Goal: Task Accomplishment & Management: Manage account settings

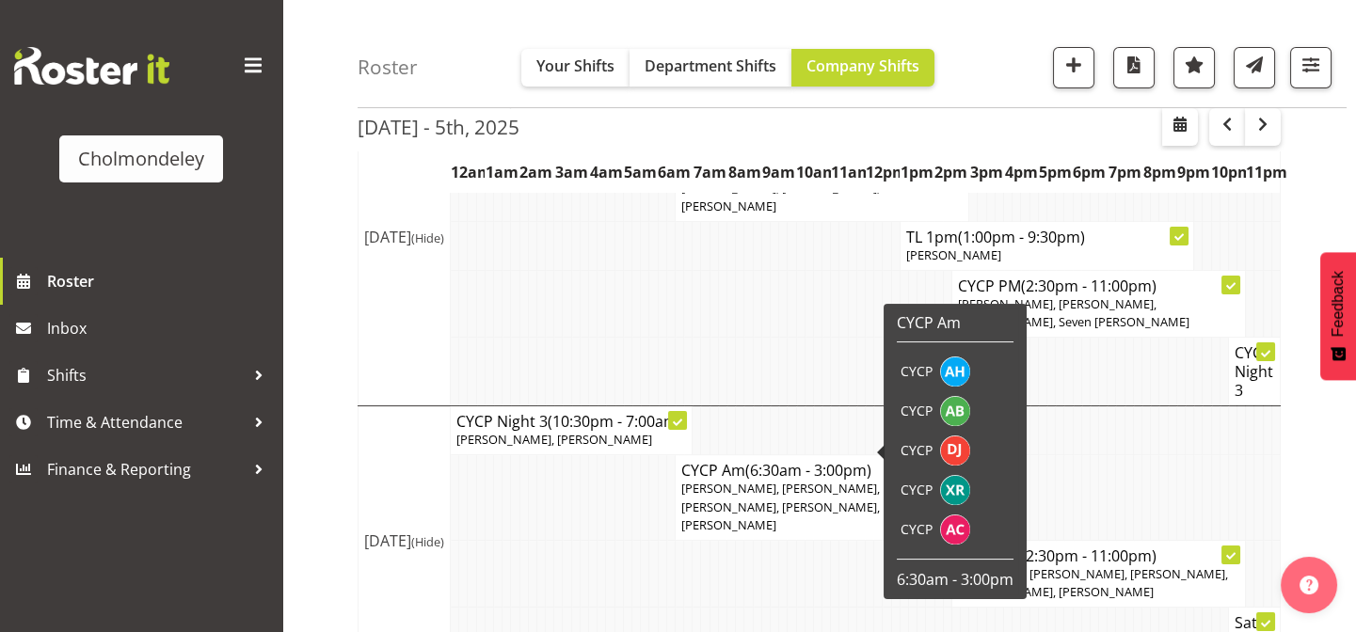
scroll to position [638, 0]
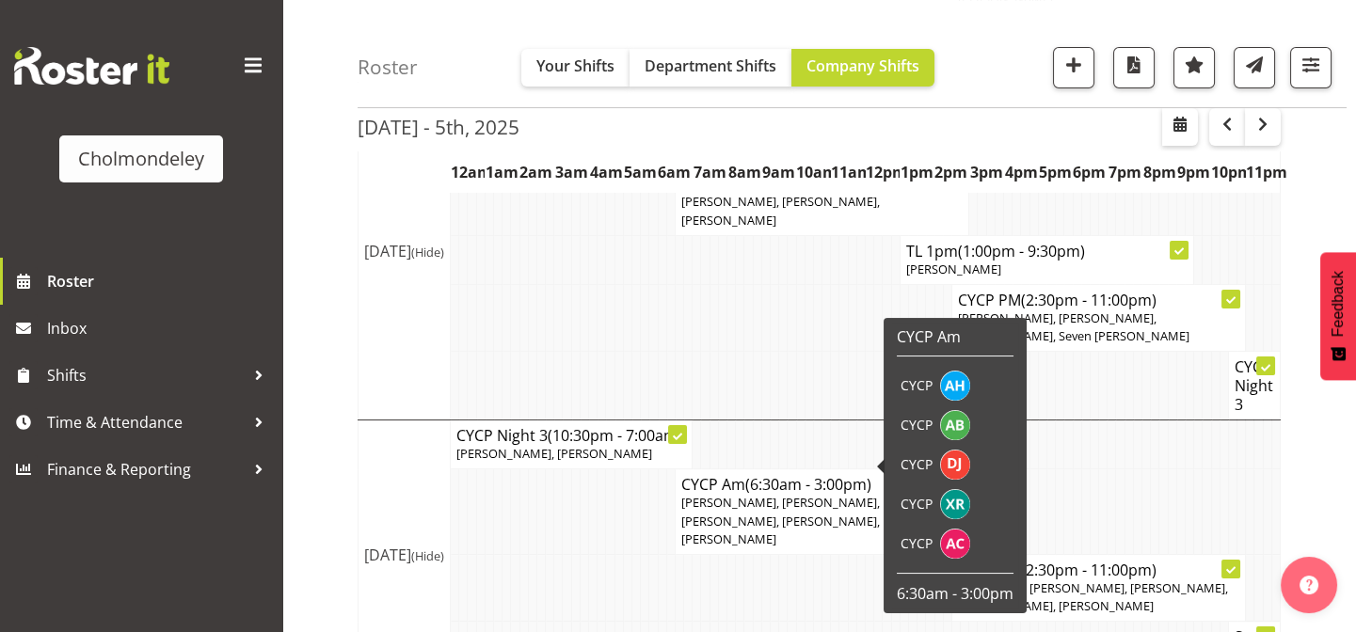
click at [1310, 209] on div "[DATE] - 5th, [DATE] - [DATE] [DATE] Day Week Fortnight Month calendar Month Ag…" at bounding box center [856, 187] width 998 height 1305
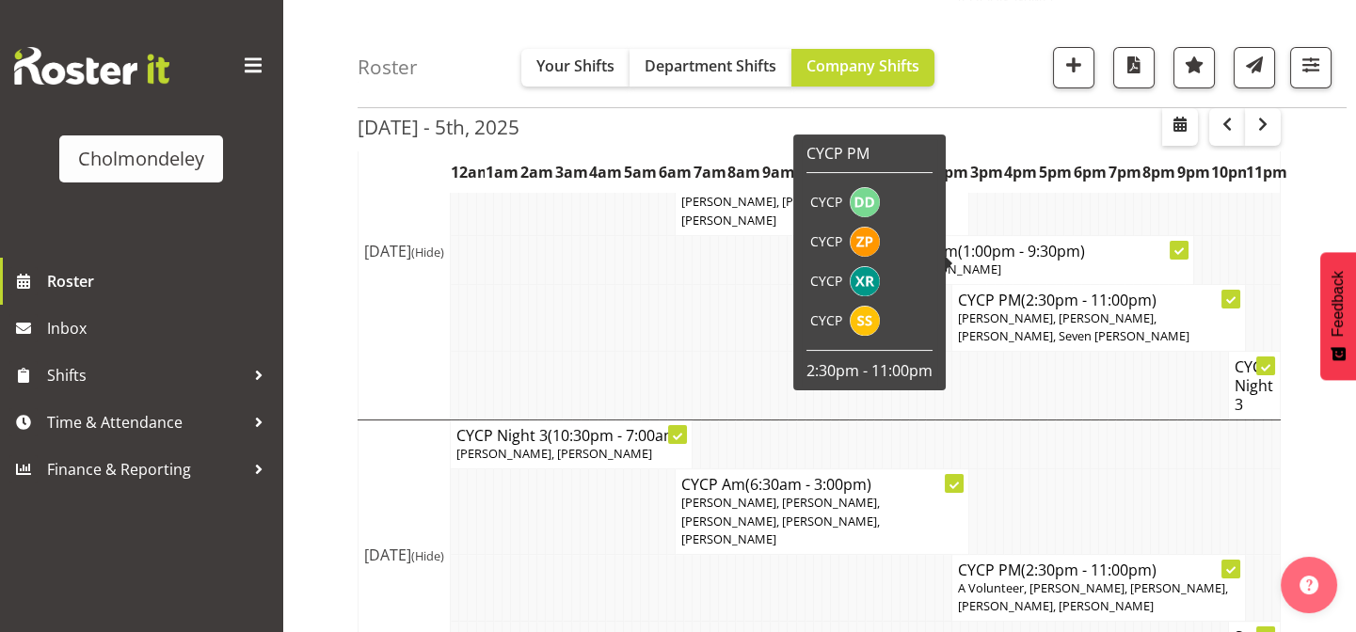
click at [1324, 210] on div "[DATE] - 5th, [DATE] - [DATE] [DATE] Day Week Fortnight Month calendar Month Ag…" at bounding box center [856, 187] width 998 height 1305
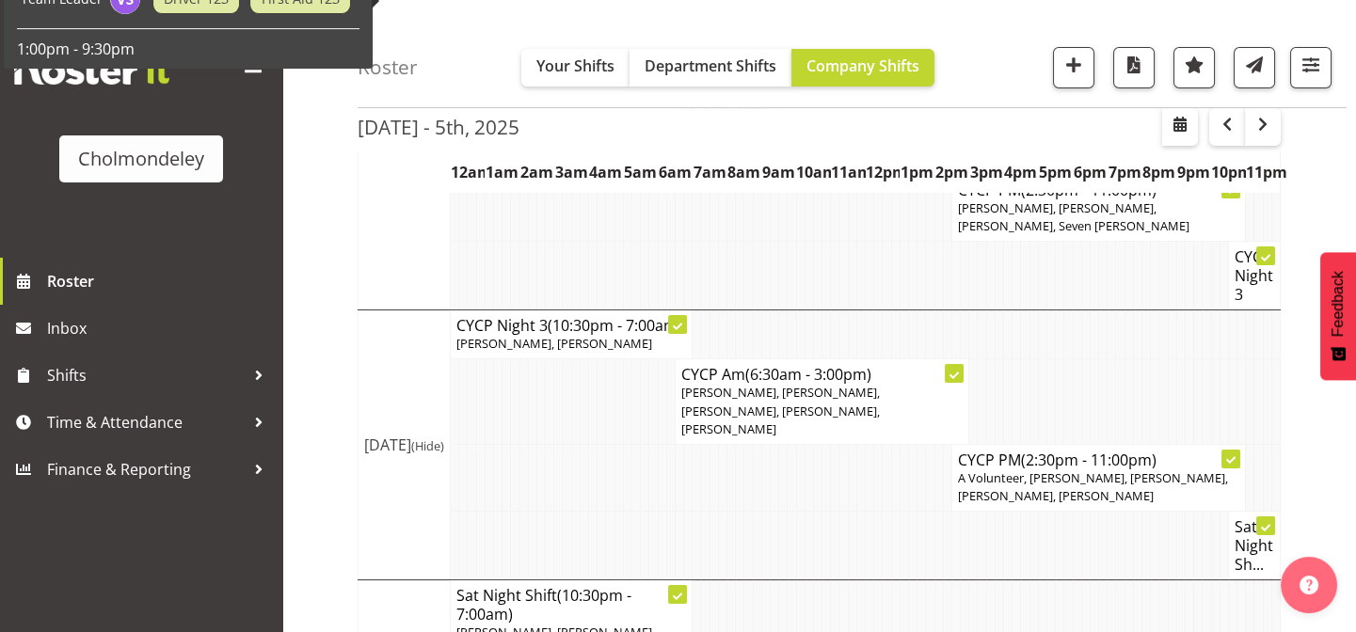
scroll to position [808, 0]
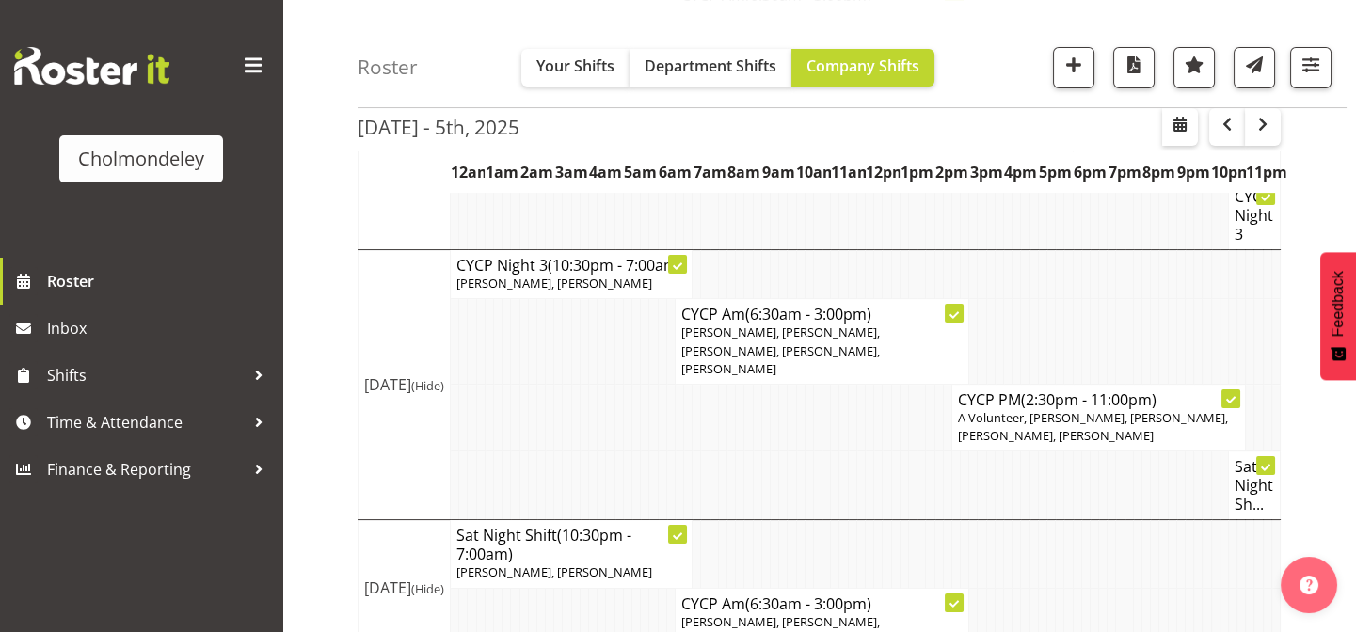
click at [1313, 214] on div "[DATE] - 5th, [DATE] - [DATE] [DATE] Day Week Fortnight Month calendar Month Ag…" at bounding box center [856, 17] width 998 height 1305
click at [1227, 397] on icon at bounding box center [1230, 400] width 9 height 7
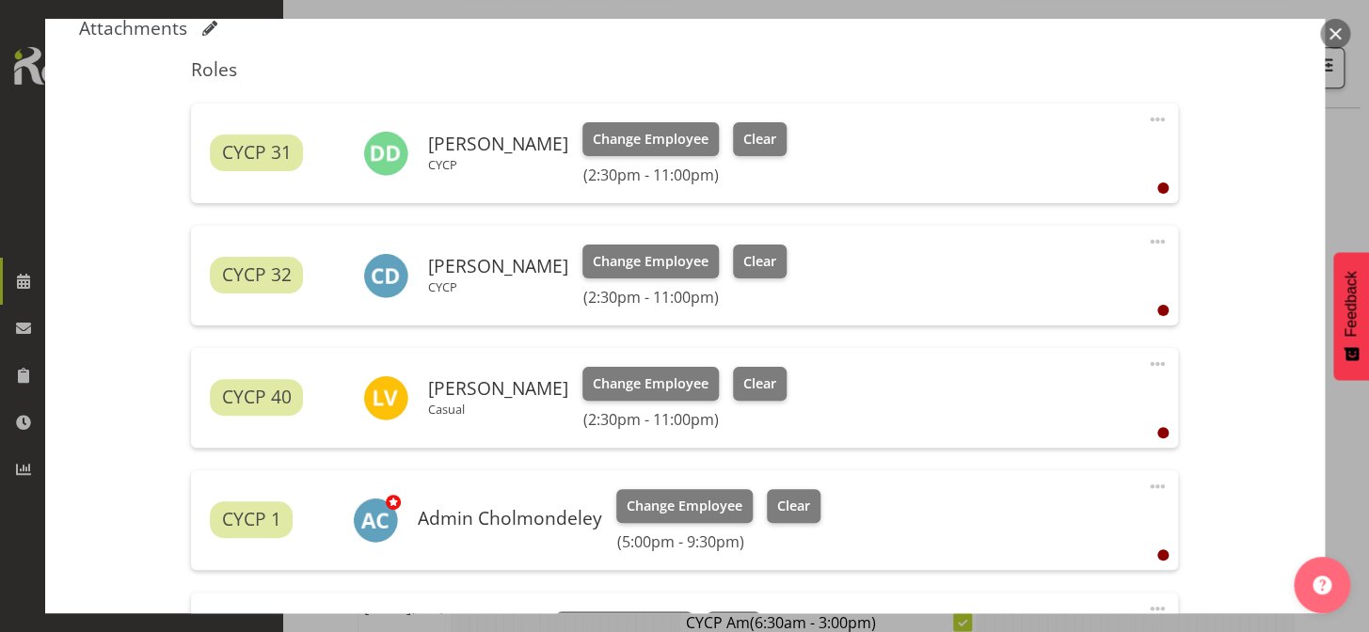
scroll to position [686, 0]
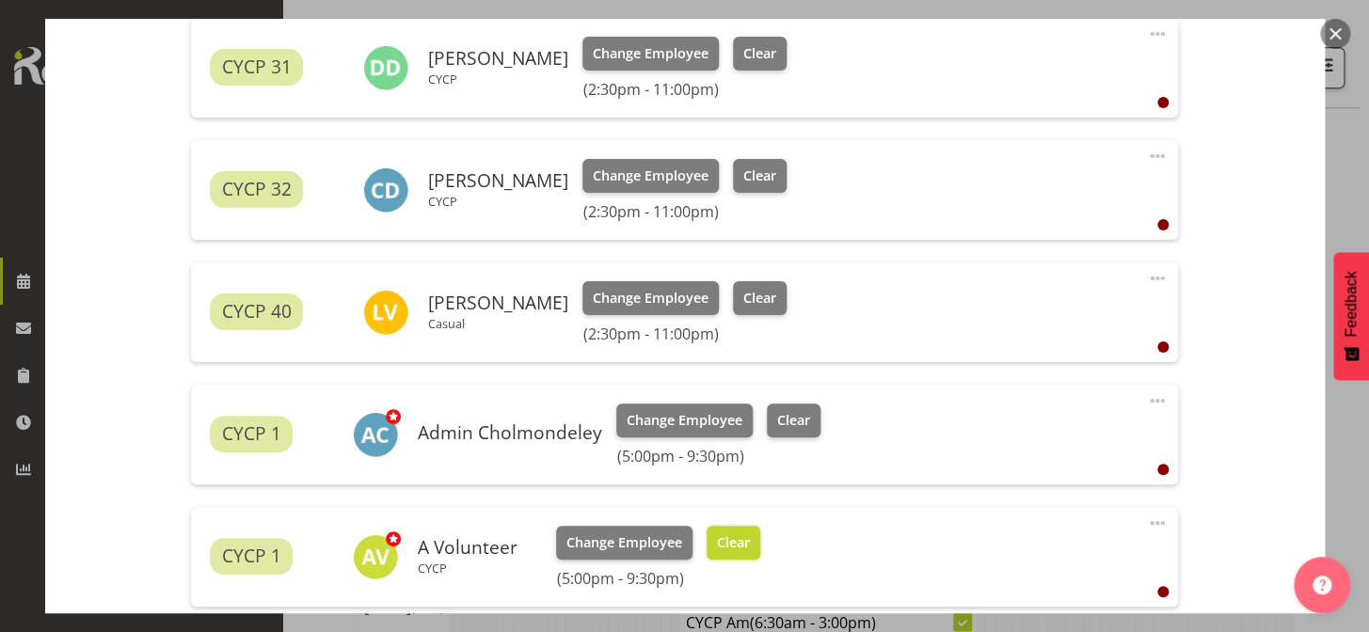
click at [734, 545] on span "Clear" at bounding box center [733, 542] width 33 height 21
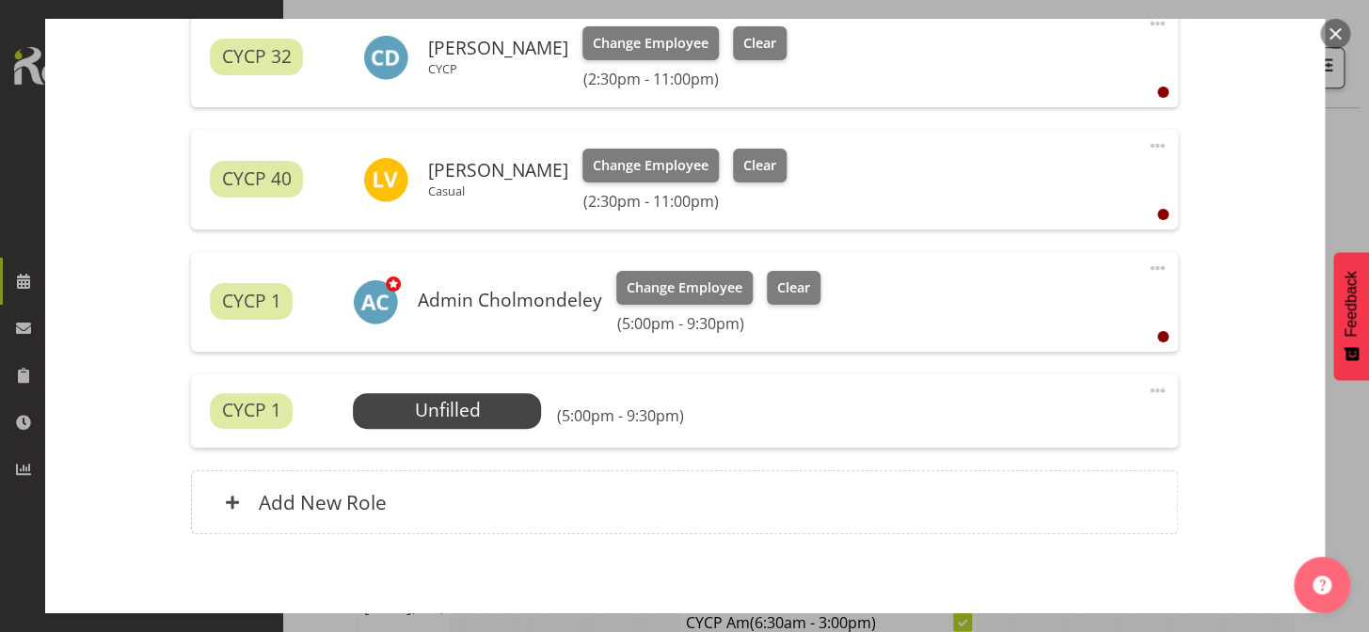
scroll to position [905, 0]
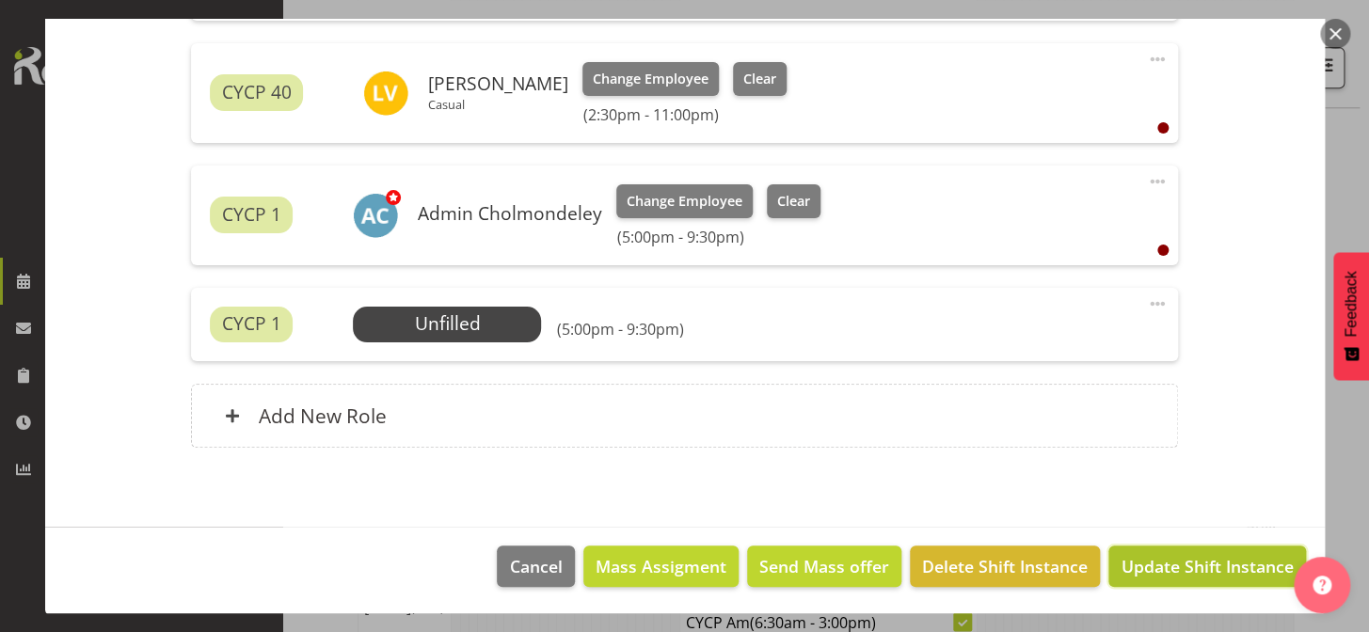
click at [1208, 558] on span "Update Shift Instance" at bounding box center [1206, 566] width 172 height 24
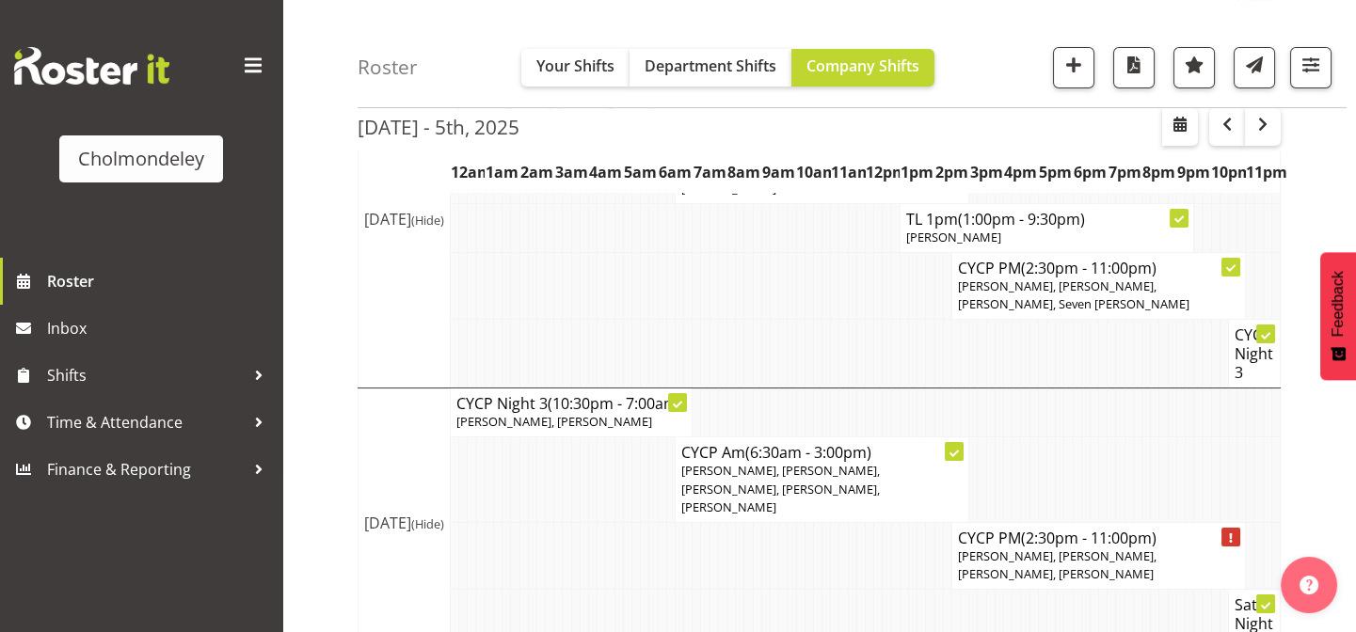
scroll to position [654, 0]
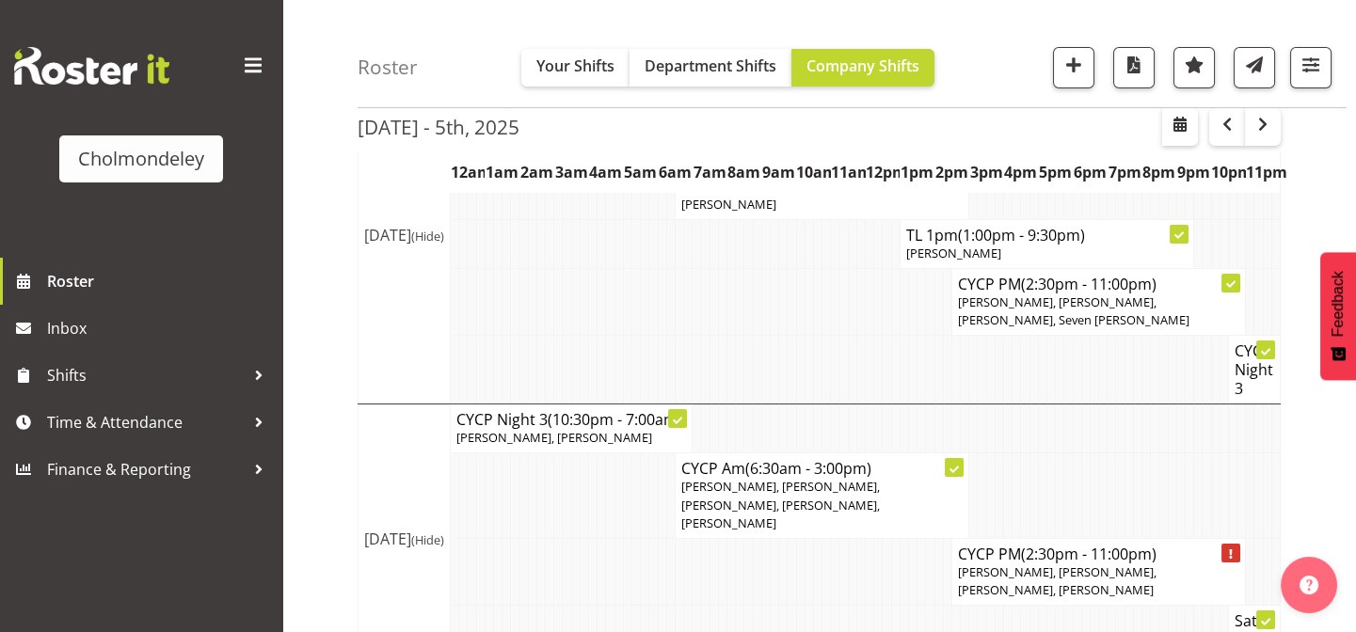
click at [1329, 449] on div "[DATE] - 5th, [DATE] - [DATE] [DATE] Day Week Fortnight Month calendar Month Ag…" at bounding box center [856, 171] width 998 height 1305
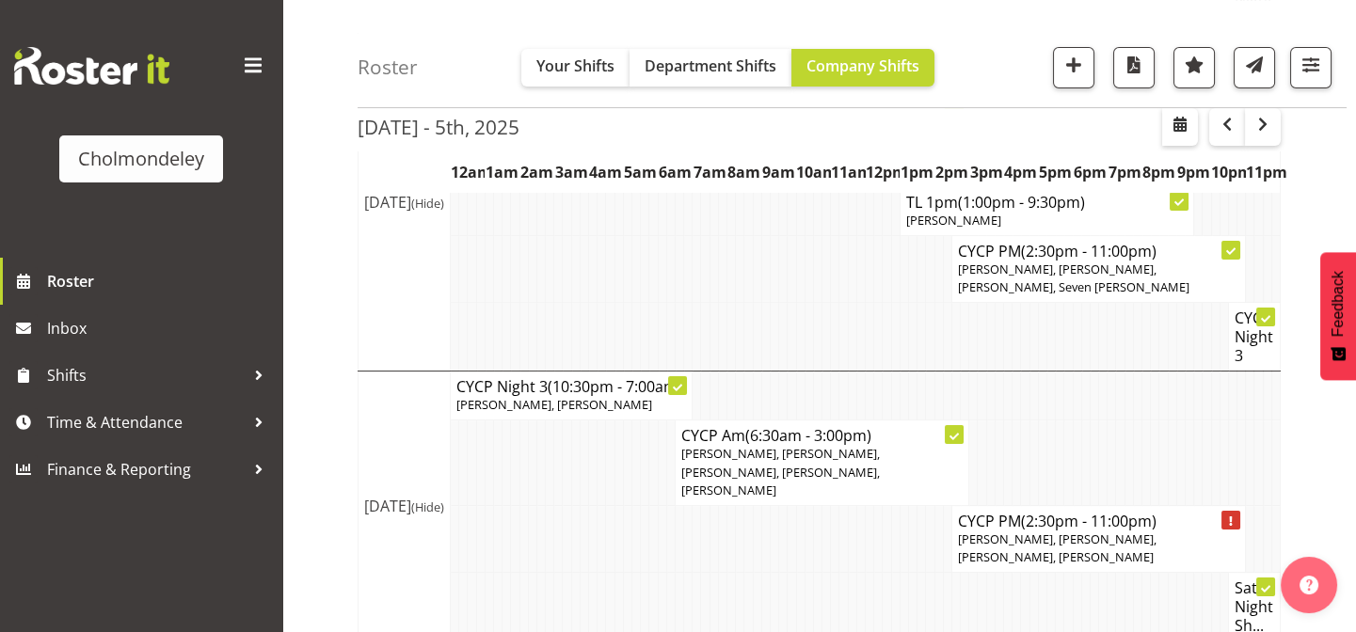
scroll to position [668, 0]
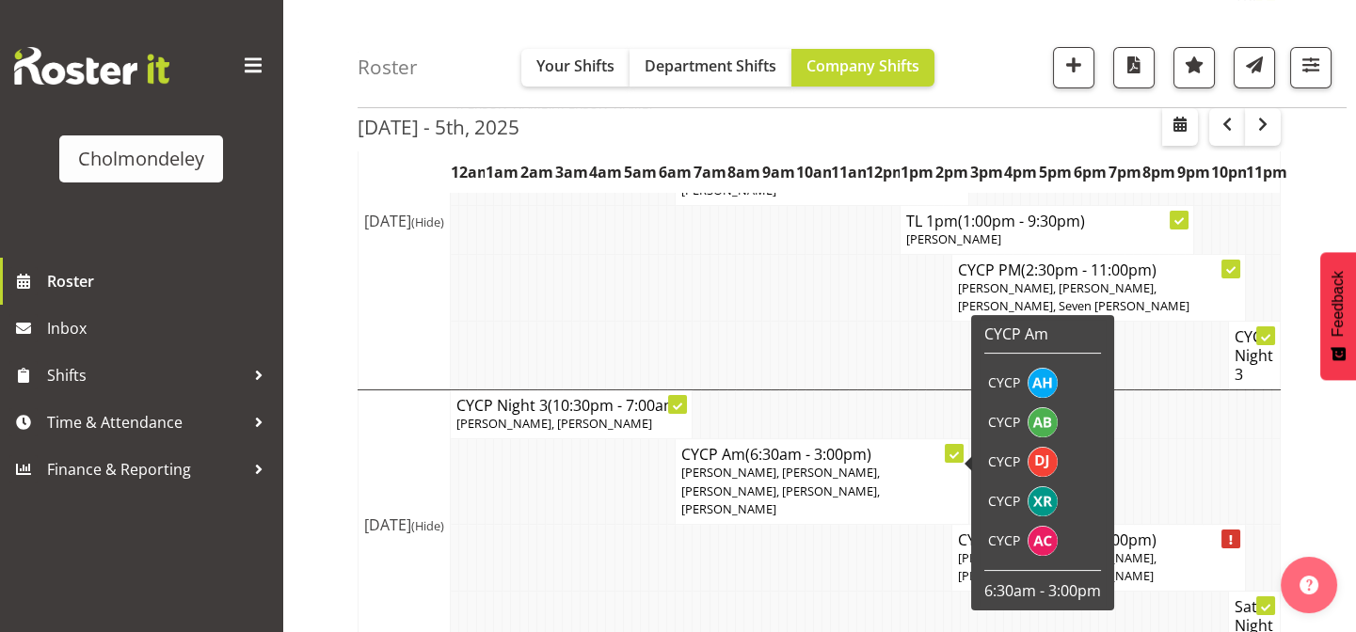
click at [1336, 427] on div "[DATE] - 5th, [DATE] - [DATE] [DATE] Day Week Fortnight Month calendar Month Ag…" at bounding box center [856, 157] width 998 height 1305
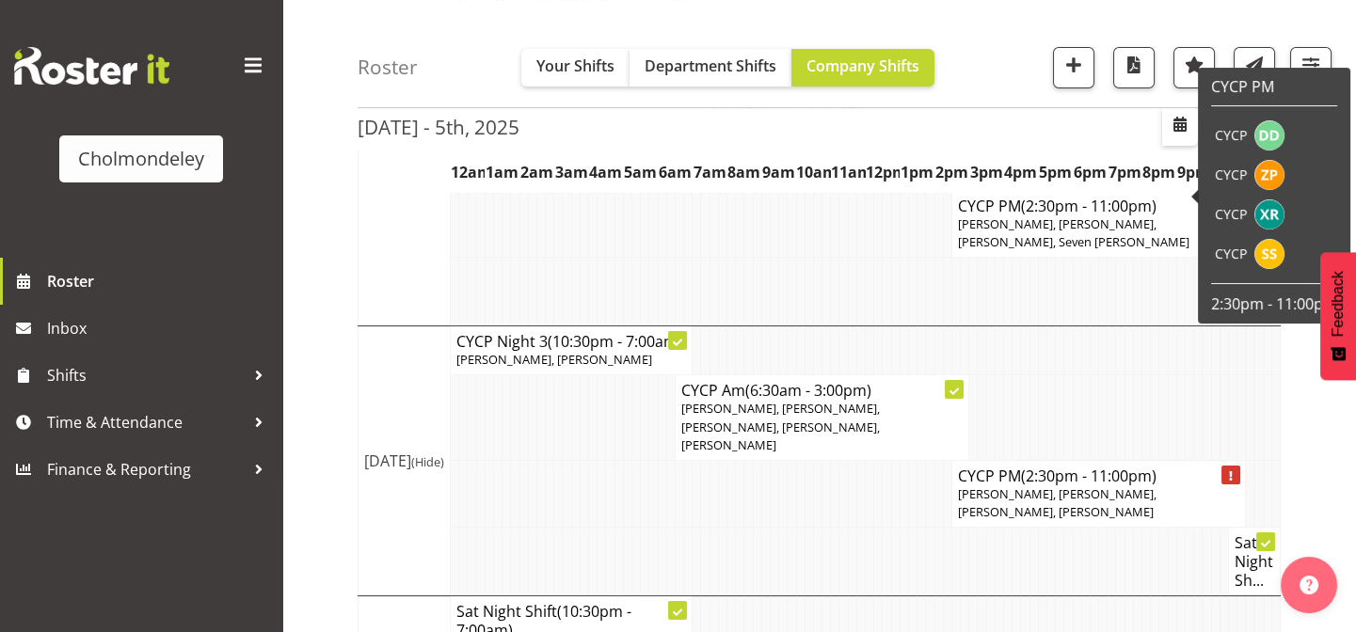
scroll to position [808, 0]
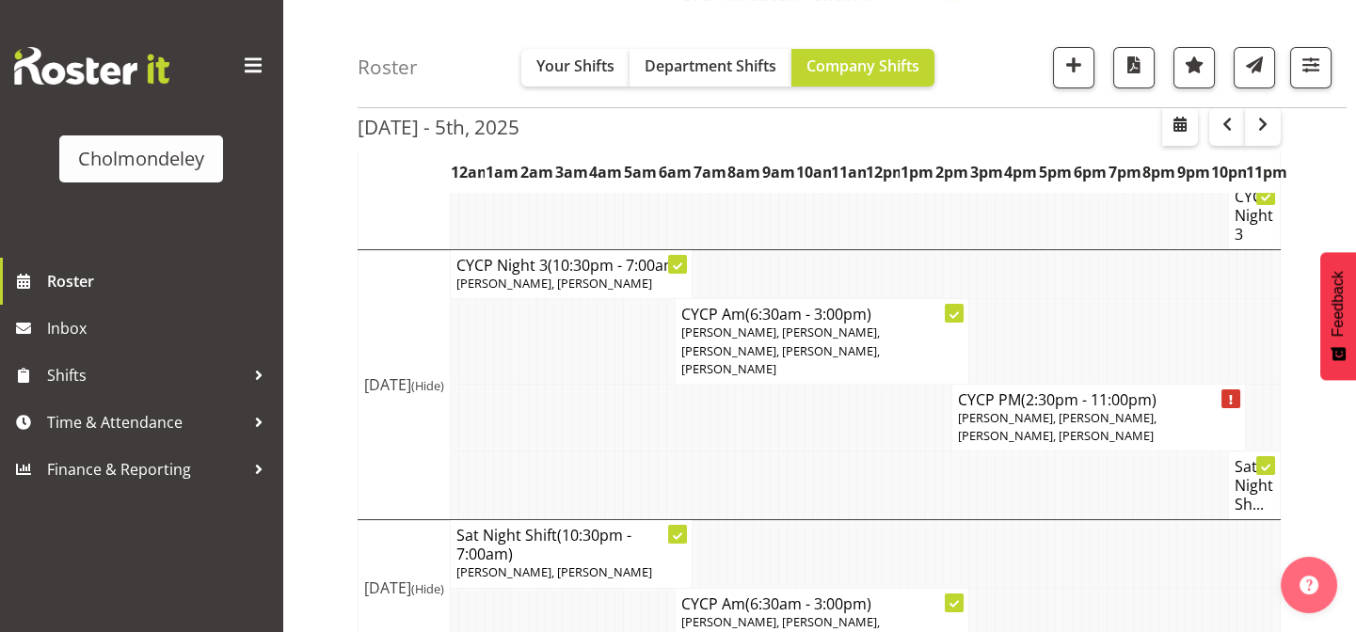
click at [1344, 462] on div "[DATE] - 5th, [DATE] - [DATE] [DATE] Day Week Fortnight Month calendar Month Ag…" at bounding box center [856, 17] width 998 height 1305
click at [1322, 496] on div "[DATE] - 5th, [DATE] - [DATE] [DATE] Day Week Fortnight Month calendar Month Ag…" at bounding box center [856, 17] width 998 height 1305
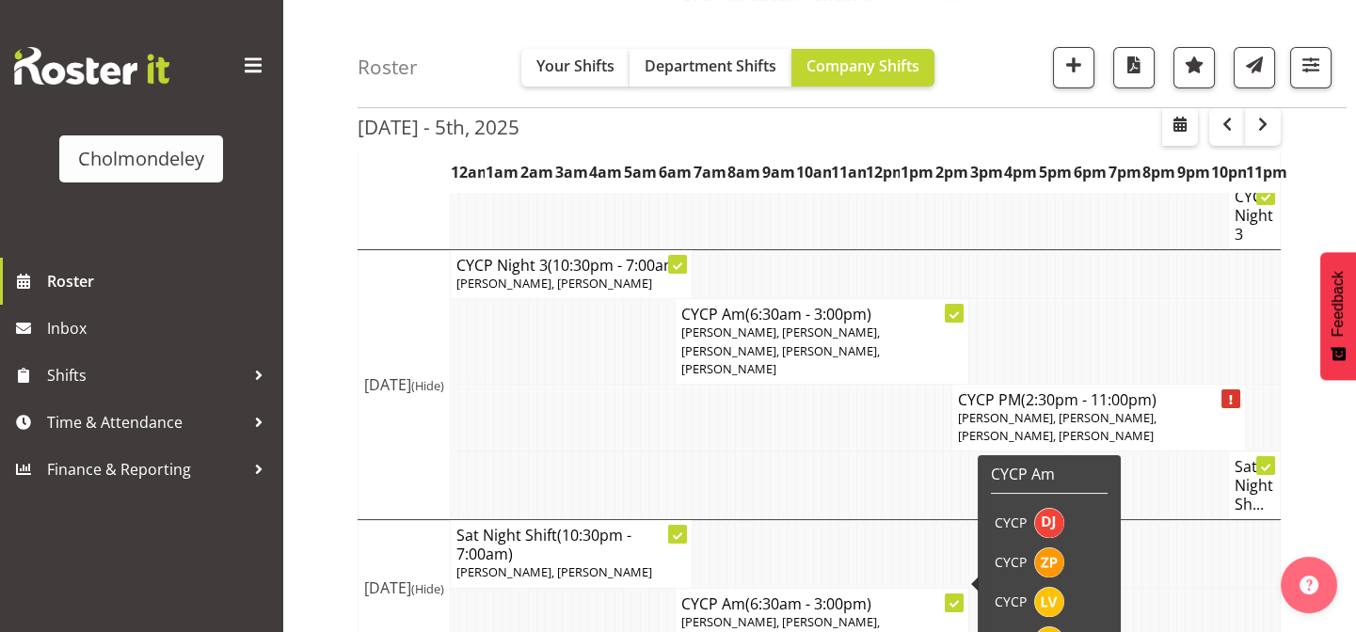
click at [956, 599] on icon at bounding box center [953, 603] width 9 height 9
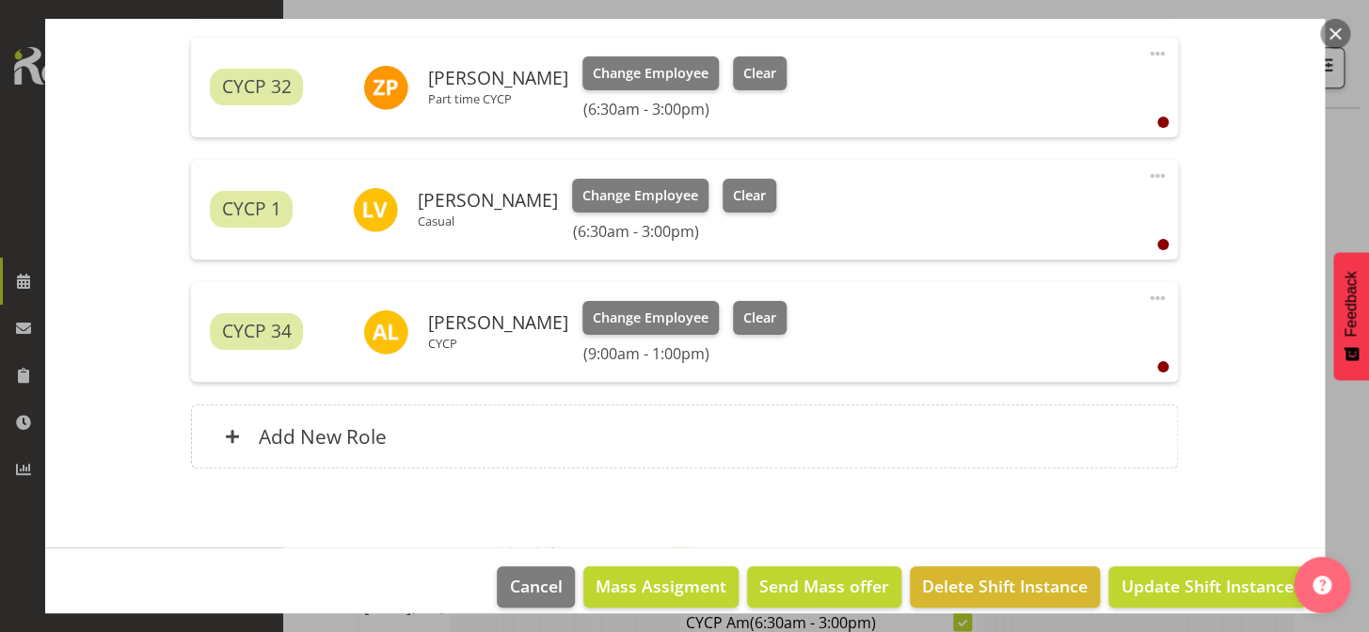
scroll to position [809, 0]
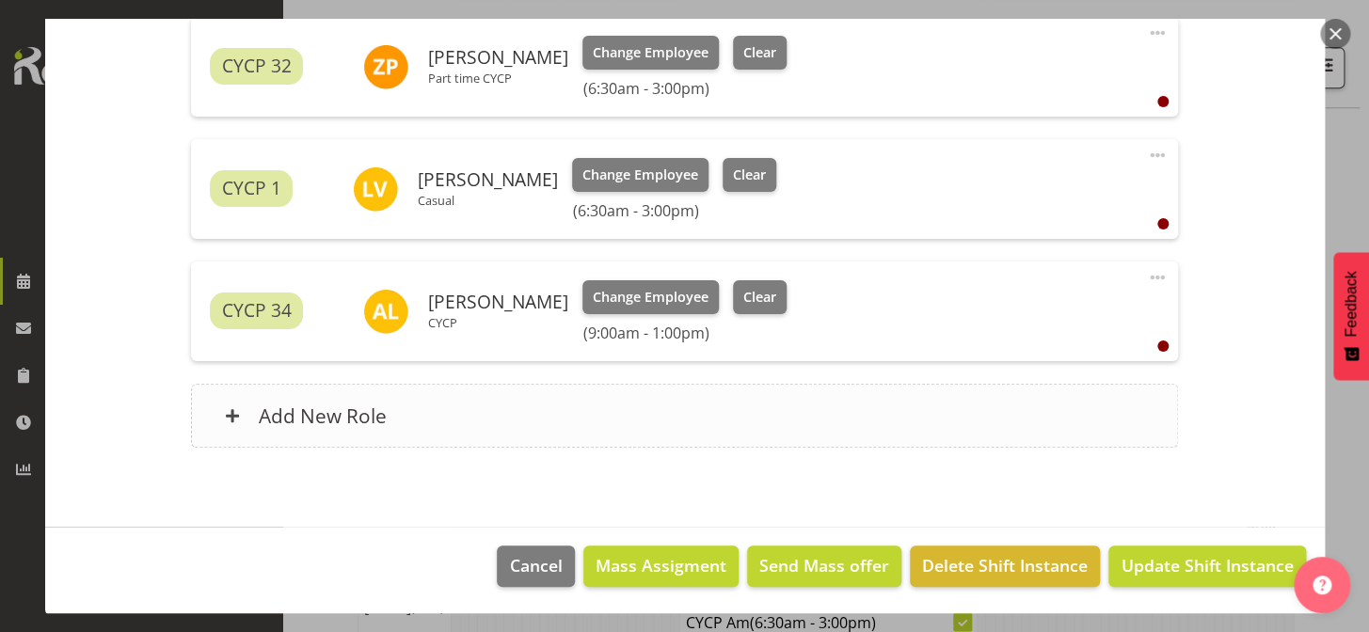
click at [244, 416] on div "Add New Role" at bounding box center [684, 416] width 987 height 64
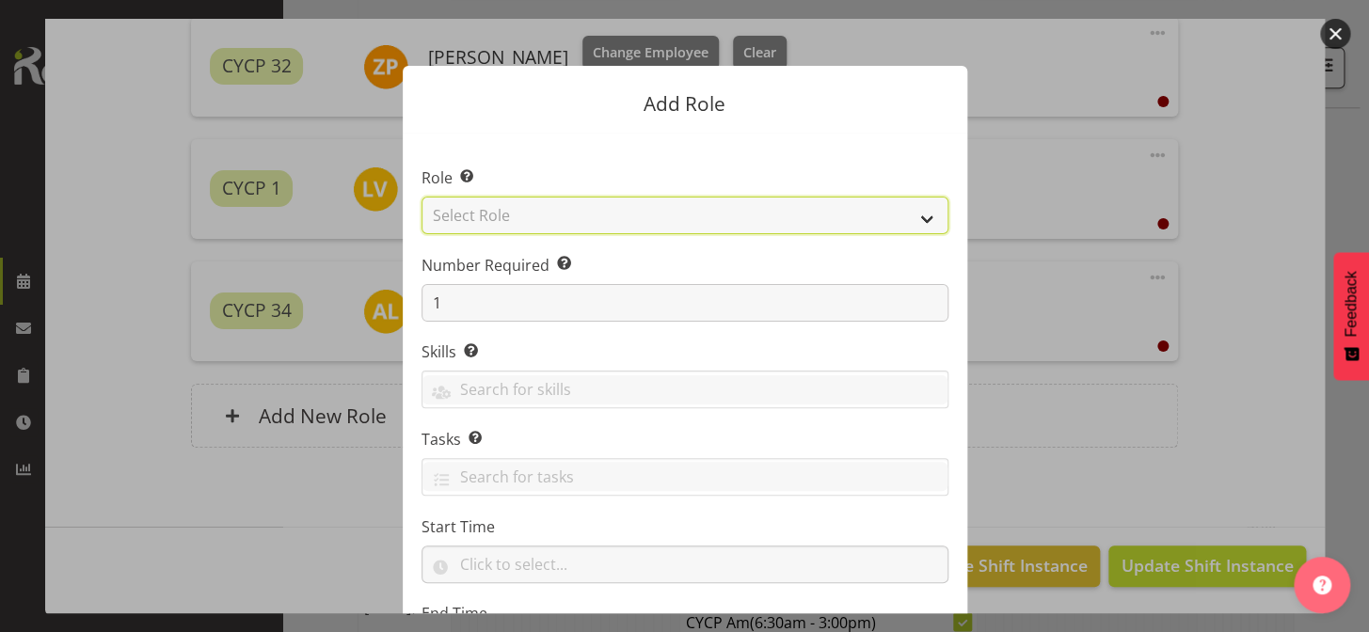
click at [916, 218] on select "Select Role Awhi Team CYCP CYCP Casual CYCP Part Time CYCP volunteer CYCP- Nigh…" at bounding box center [684, 216] width 527 height 38
select select "206"
click at [421, 197] on select "Select Role Awhi Team CYCP CYCP Casual CYCP Part Time CYCP volunteer CYCP- Nigh…" at bounding box center [684, 216] width 527 height 38
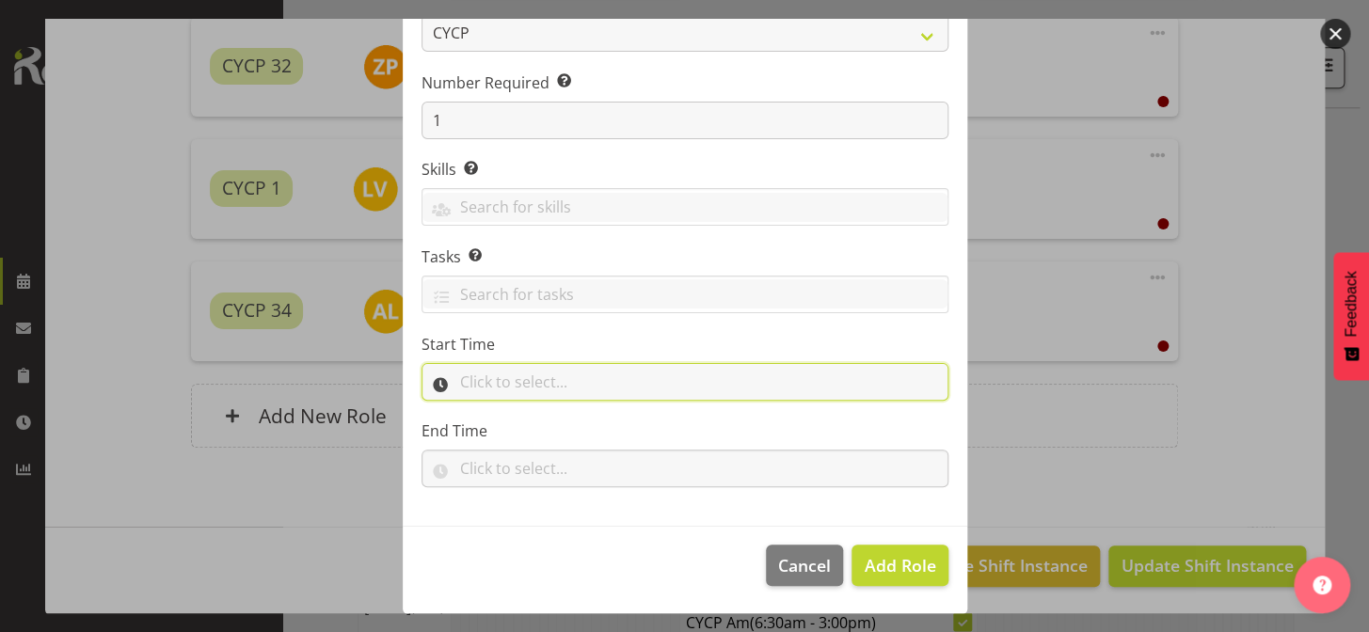
click at [611, 382] on input "text" at bounding box center [684, 382] width 527 height 38
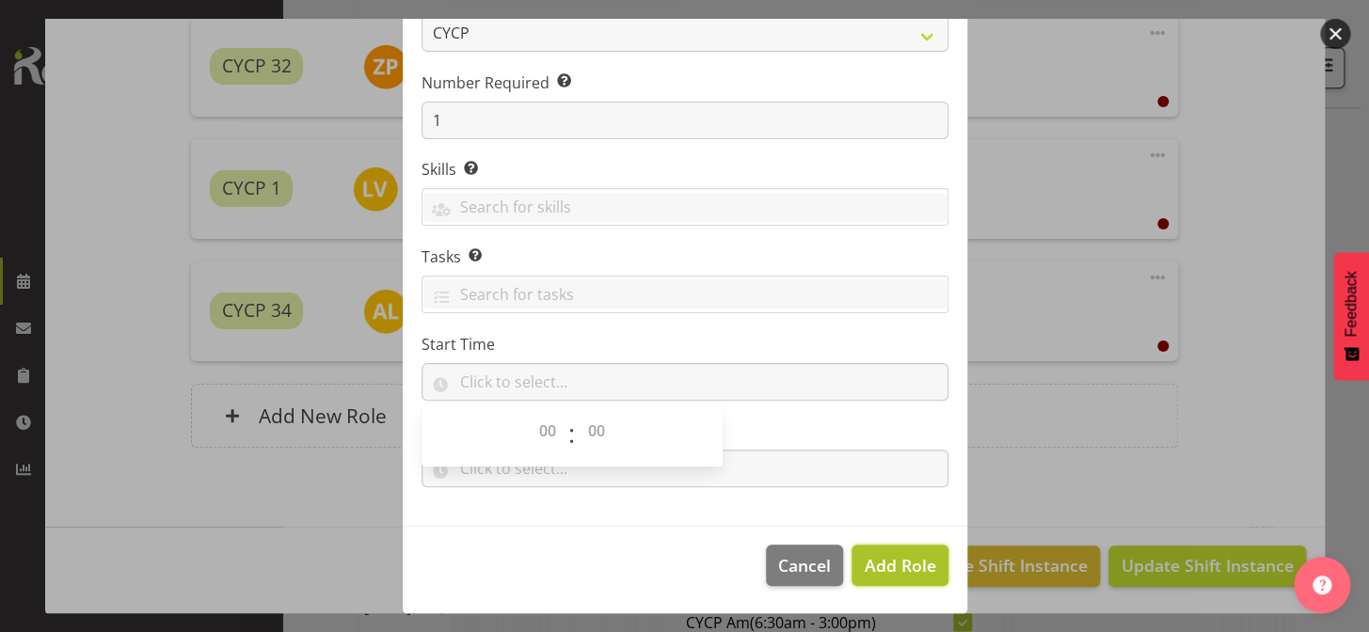
click at [897, 564] on span "Add Role" at bounding box center [899, 565] width 71 height 23
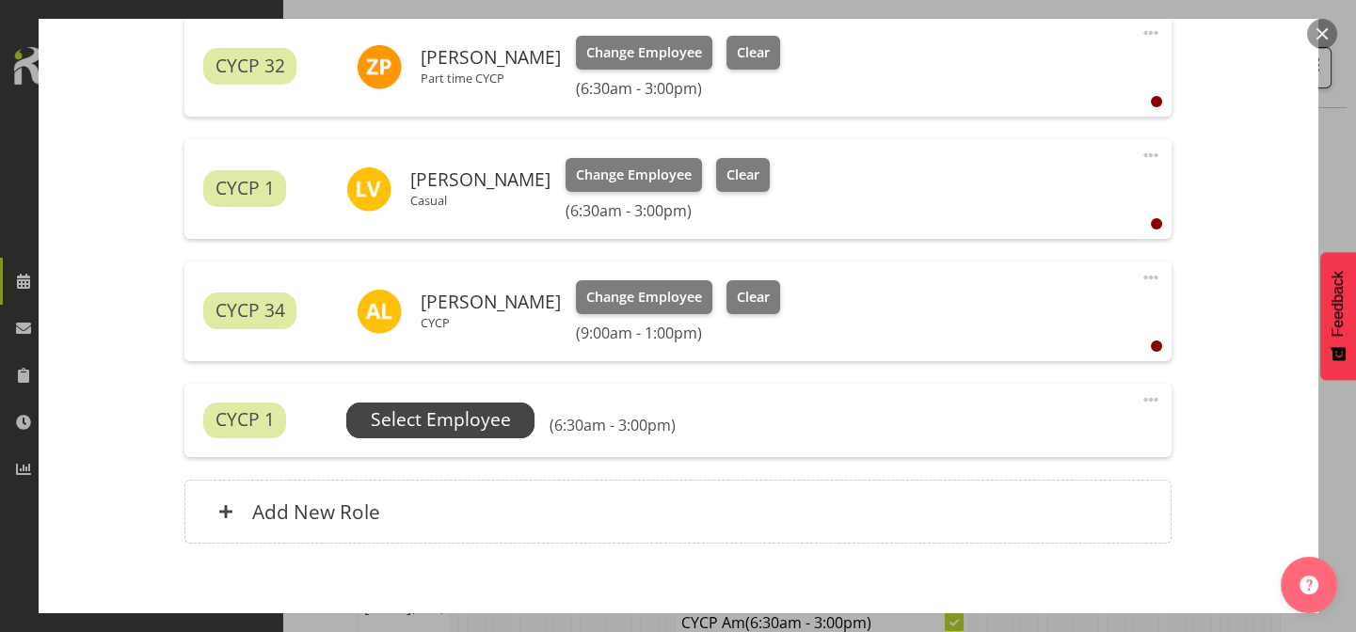
click at [497, 423] on span "Select Employee" at bounding box center [441, 419] width 140 height 27
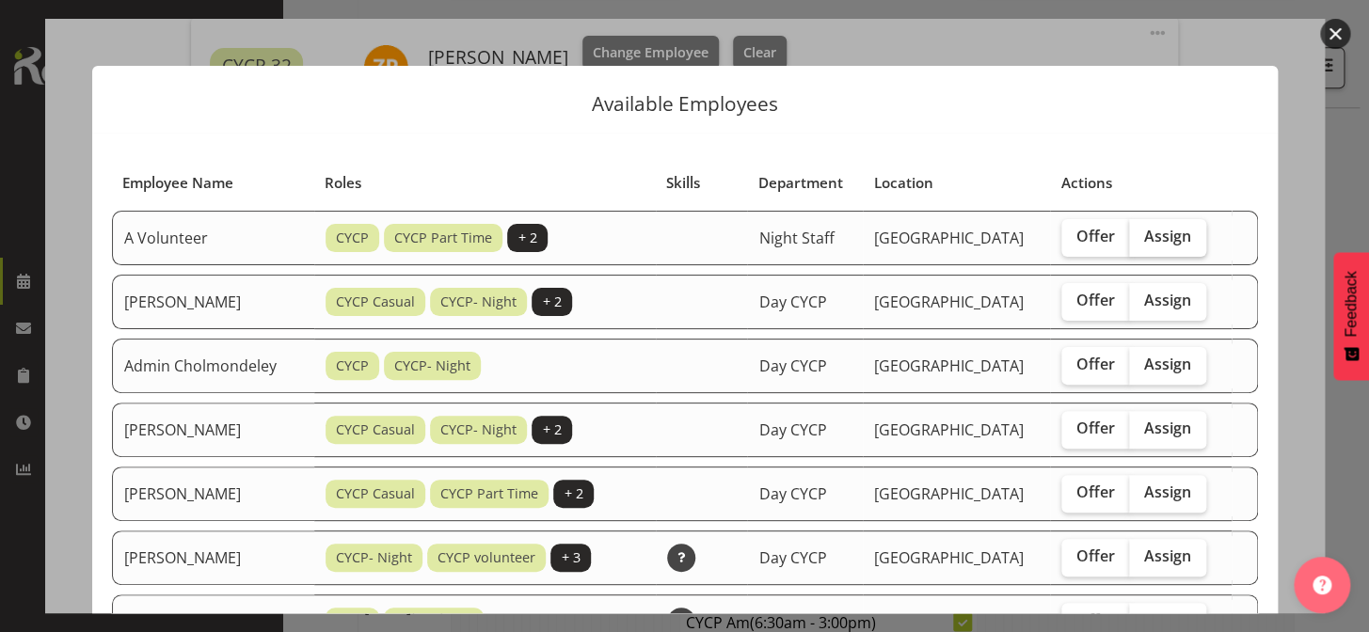
click at [1195, 231] on label "Assign" at bounding box center [1167, 238] width 77 height 38
click at [1141, 231] on input "Assign" at bounding box center [1135, 236] width 12 height 12
checkbox input "true"
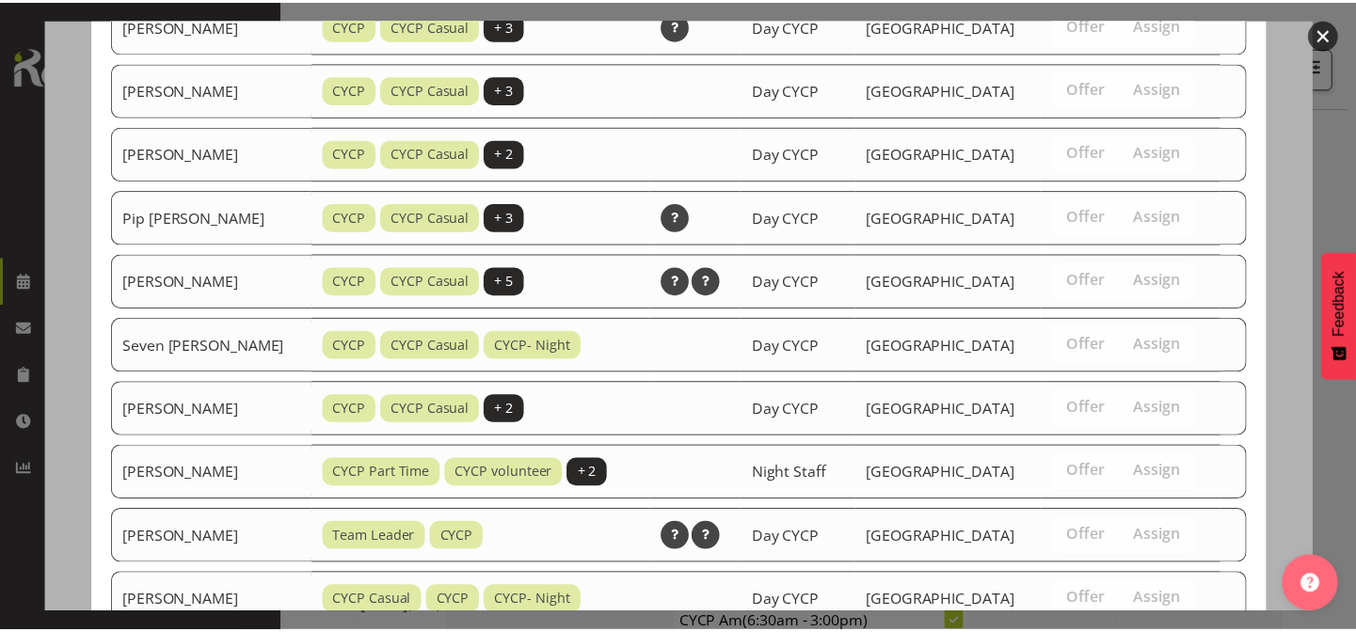
scroll to position [1555, 0]
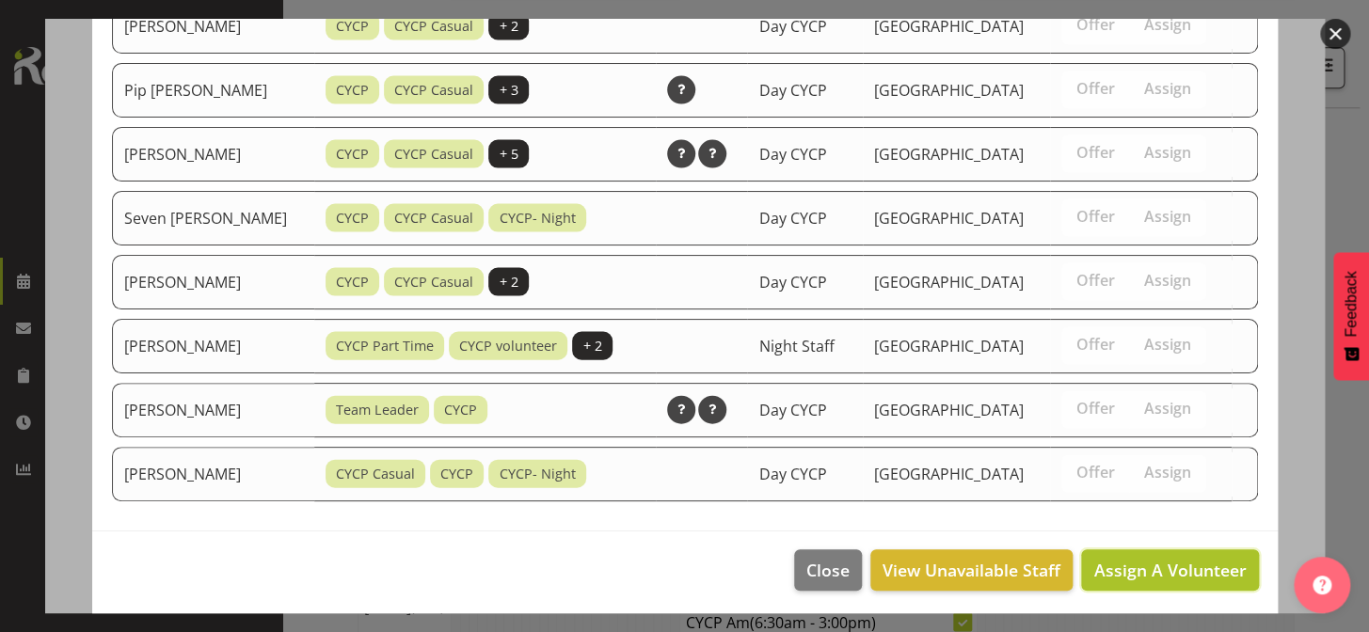
click at [1200, 559] on span "Assign A Volunteer" at bounding box center [1169, 570] width 152 height 23
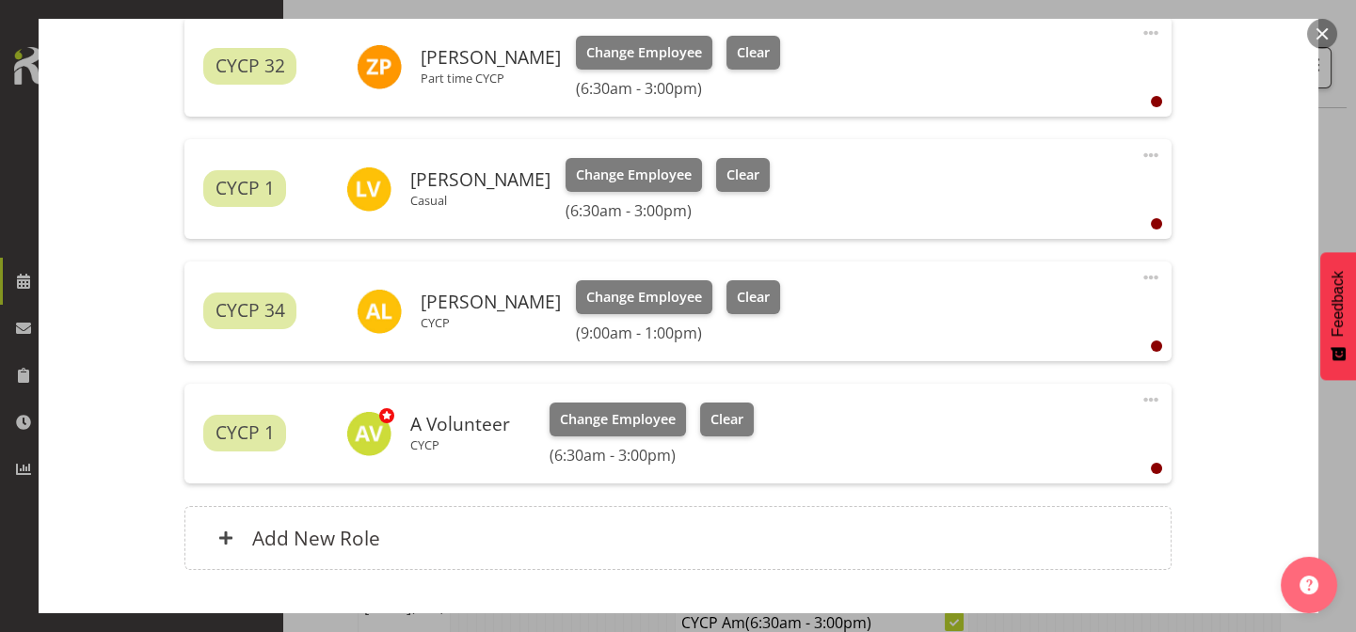
scroll to position [895, 0]
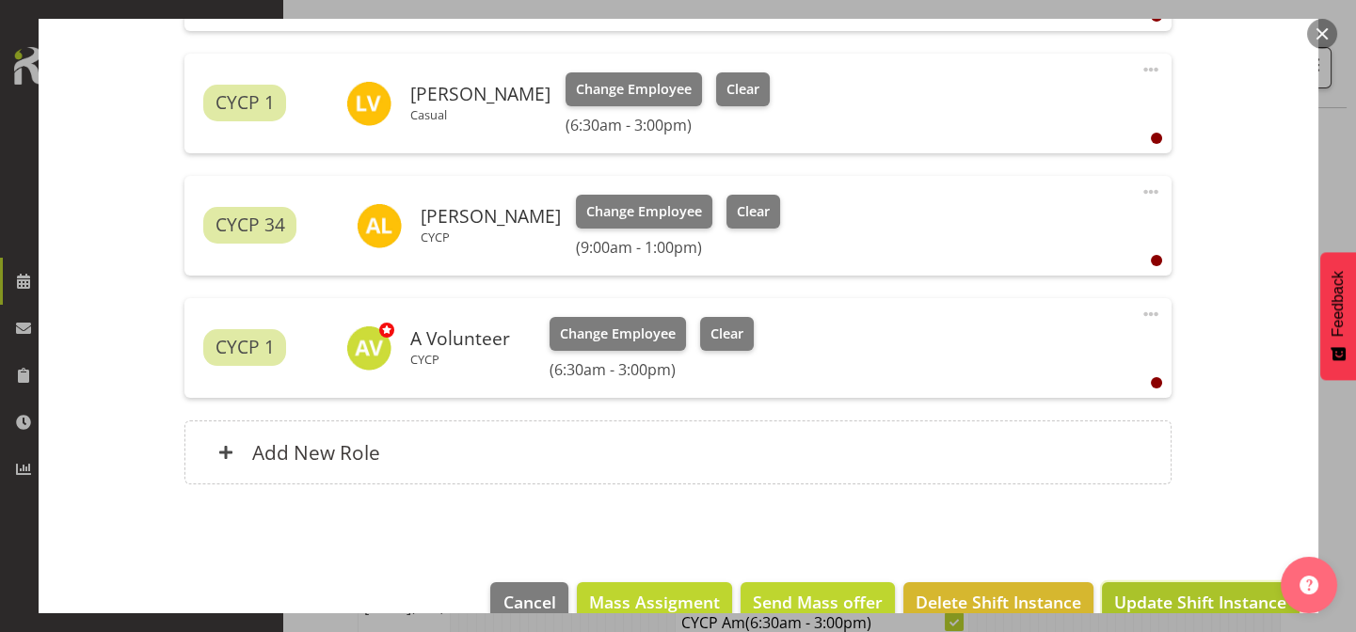
click at [1223, 601] on span "Update Shift Instance" at bounding box center [1200, 602] width 172 height 24
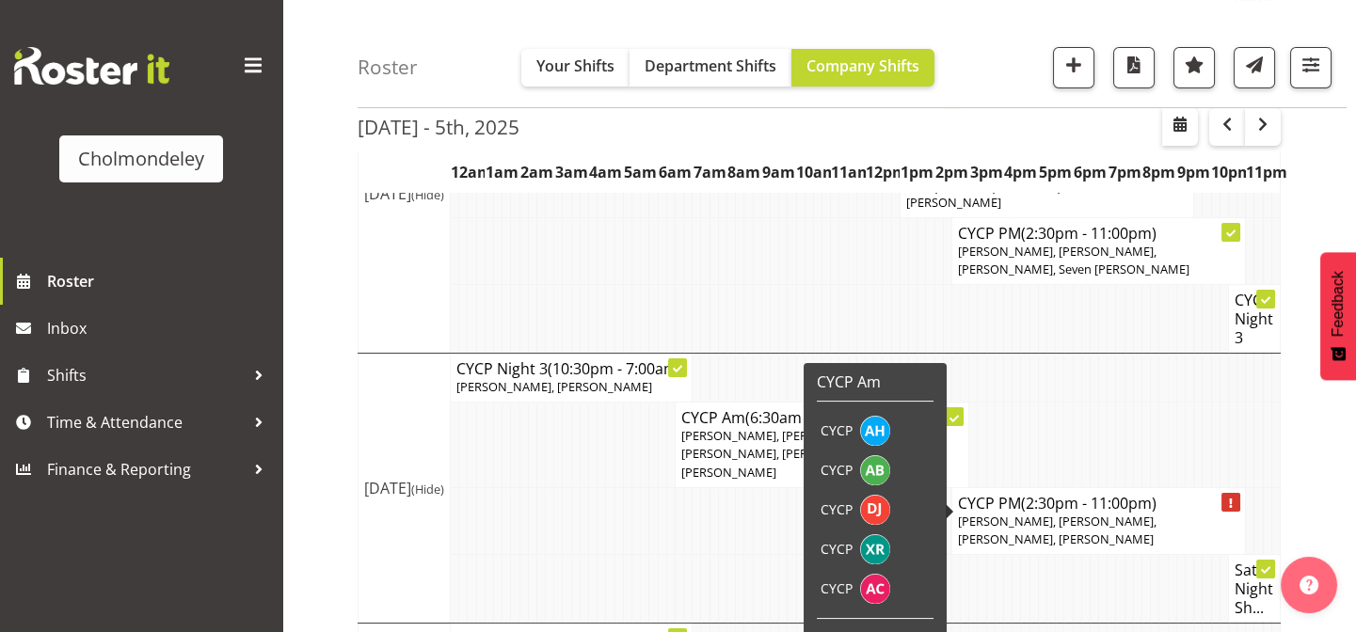
scroll to position [649, 0]
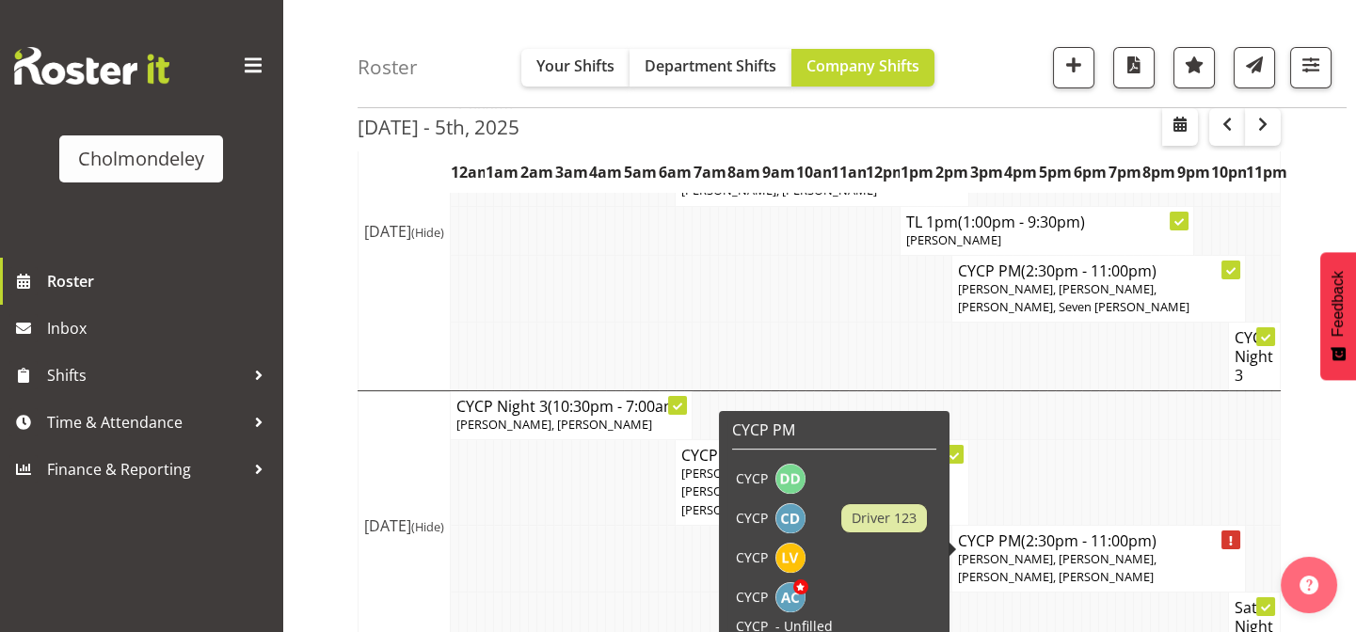
click at [1336, 441] on div "[DATE] - 5th, [DATE] - [DATE] [DATE] Day Week Fortnight Month calendar Month Ag…" at bounding box center [856, 167] width 998 height 1287
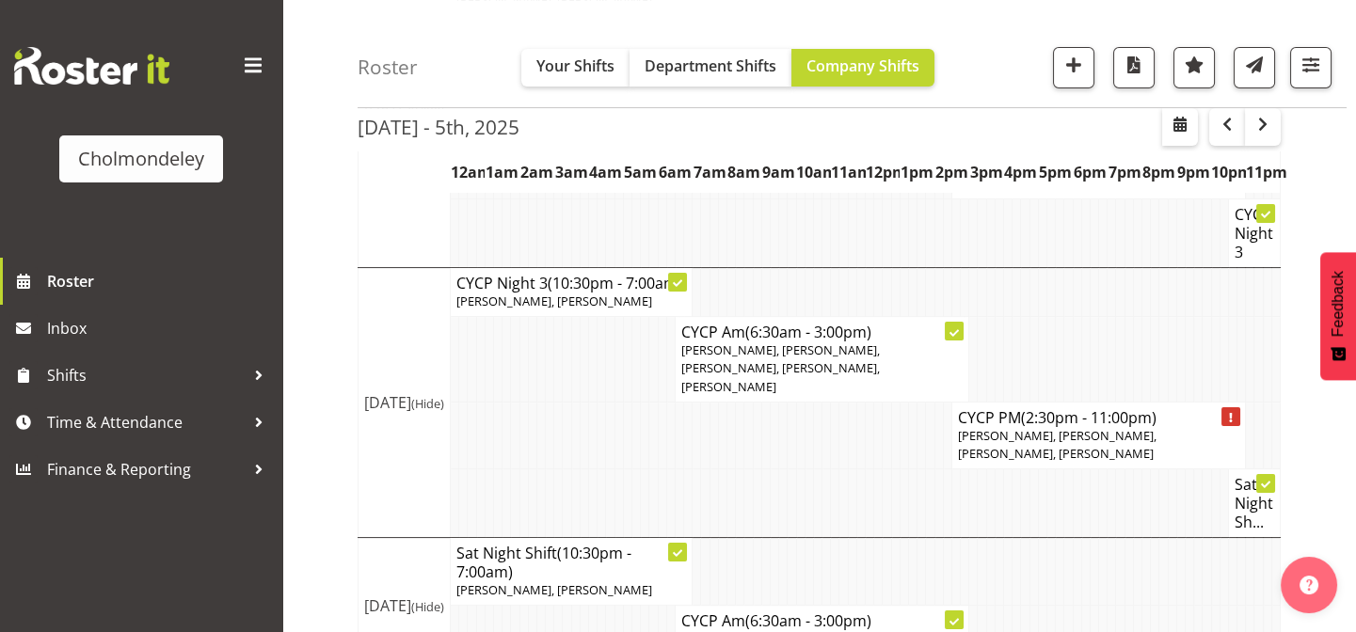
scroll to position [808, 0]
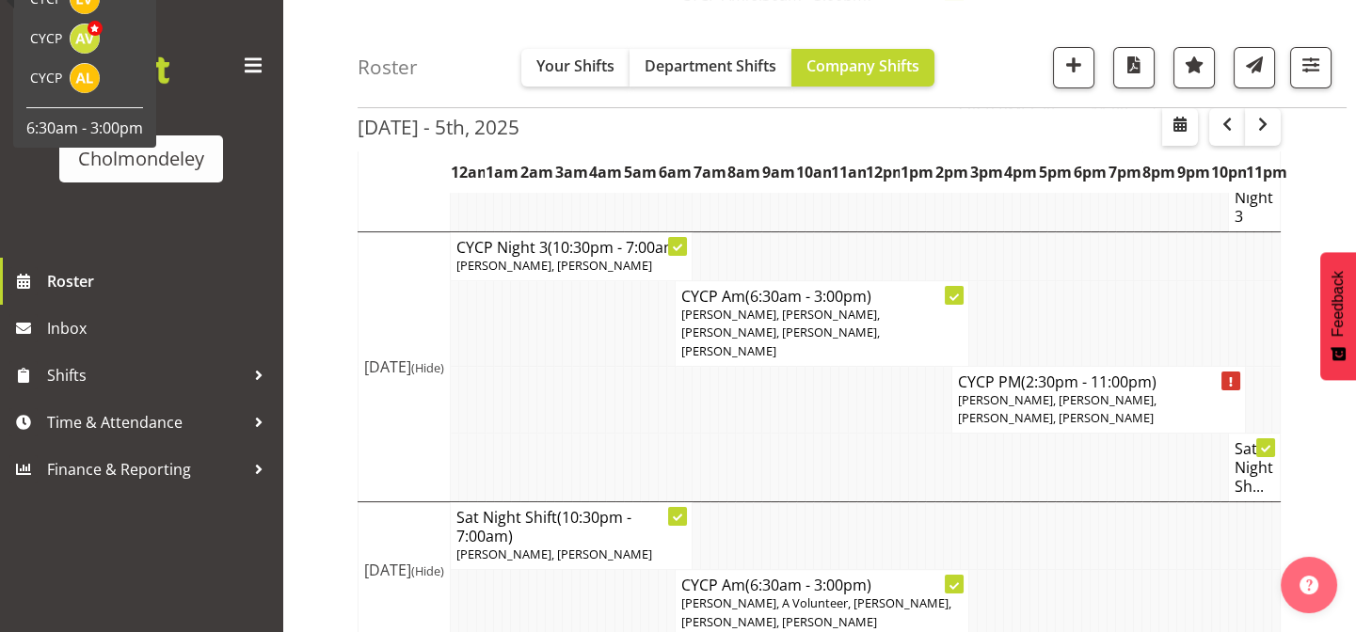
click at [958, 581] on icon at bounding box center [953, 585] width 9 height 9
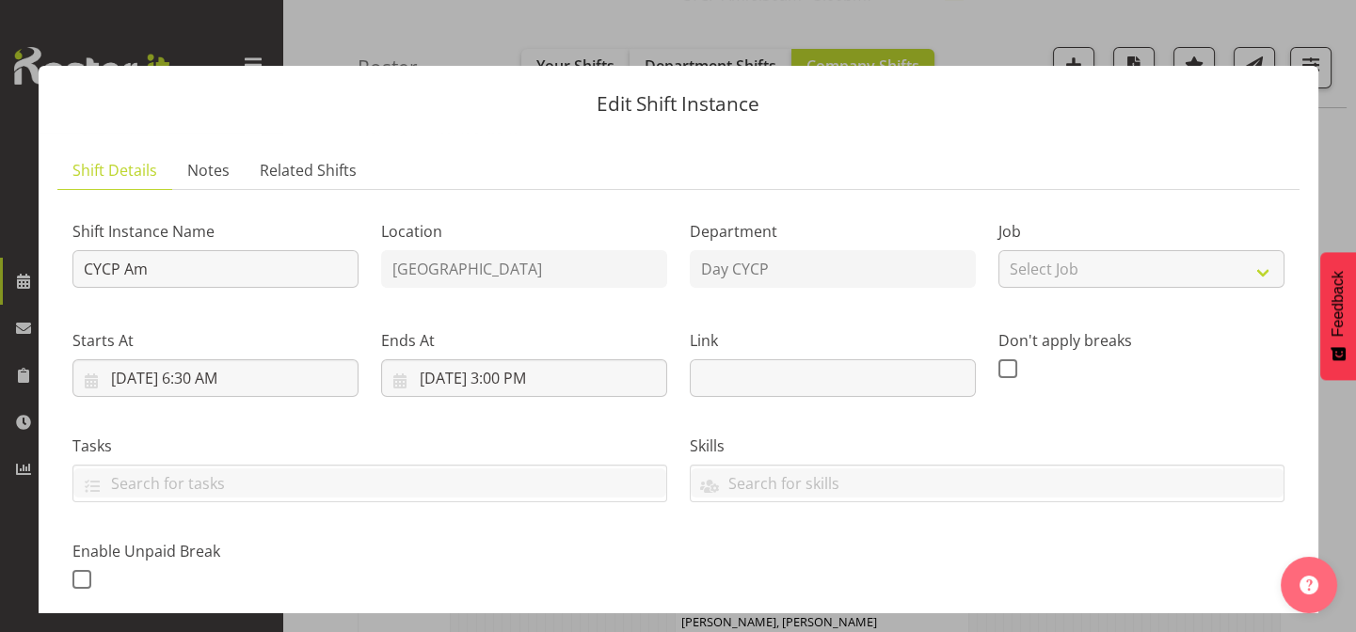
scroll to position [789, 0]
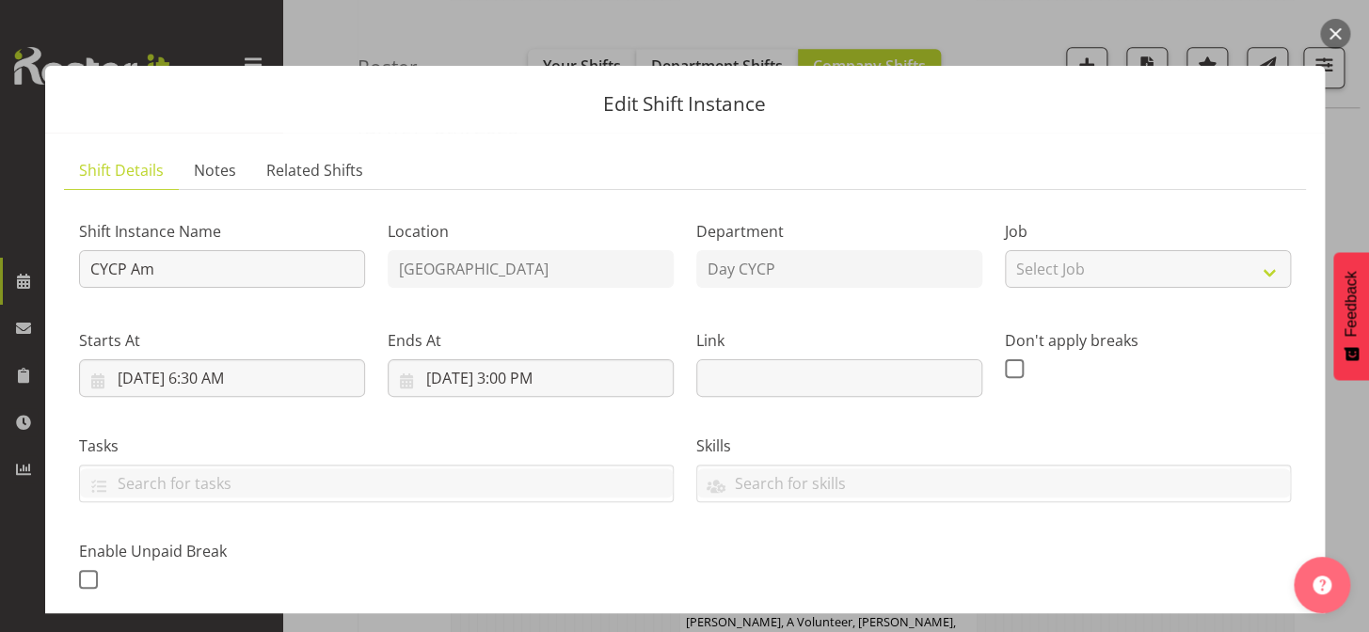
click at [1330, 28] on button "button" at bounding box center [1335, 34] width 30 height 30
